Goal: Task Accomplishment & Management: Use online tool/utility

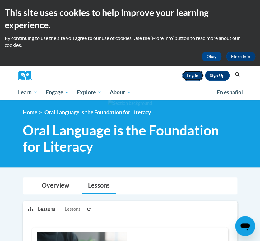
click at [194, 75] on link "Log In" at bounding box center [192, 75] width 21 height 10
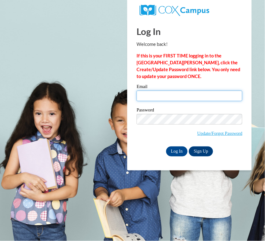
click at [190, 97] on input "Email" at bounding box center [190, 95] width 106 height 11
type input "nagomez@butler.edu"
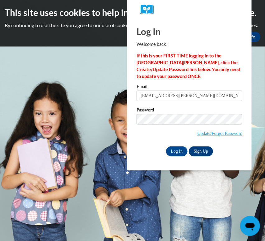
click at [181, 185] on body "This site uses cookies to help improve your learning experience. By continuing …" at bounding box center [132, 120] width 265 height 241
click at [194, 98] on input "nagomez@butler.edu" at bounding box center [190, 95] width 106 height 11
click at [169, 149] on input "Log In" at bounding box center [177, 151] width 22 height 10
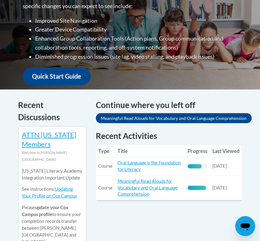
scroll to position [212, 0]
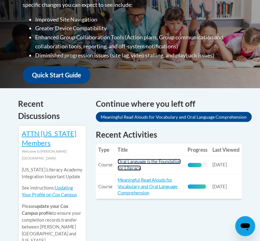
click at [136, 164] on link "Oral Language is the Foundation for Literacy" at bounding box center [149, 164] width 63 height 12
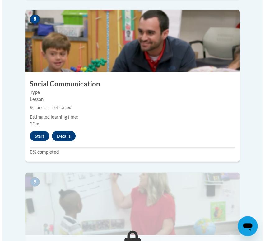
scroll to position [1383, 0]
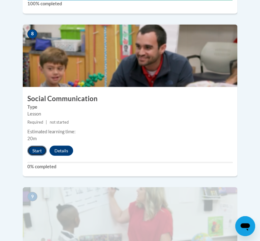
click at [35, 145] on button "Start" at bounding box center [36, 150] width 19 height 10
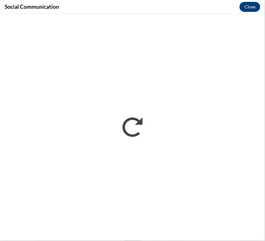
scroll to position [0, 0]
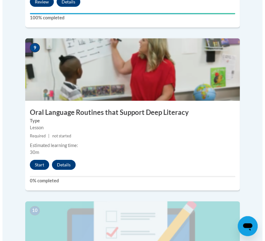
scroll to position [1530, 0]
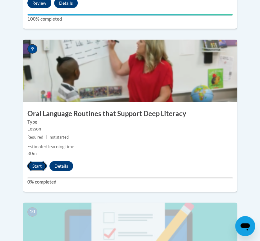
click at [36, 161] on button "Start" at bounding box center [36, 166] width 19 height 10
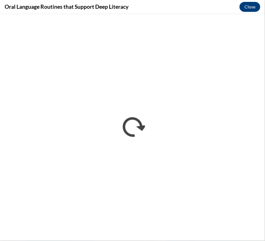
scroll to position [0, 0]
